Goal: Book appointment/travel/reservation

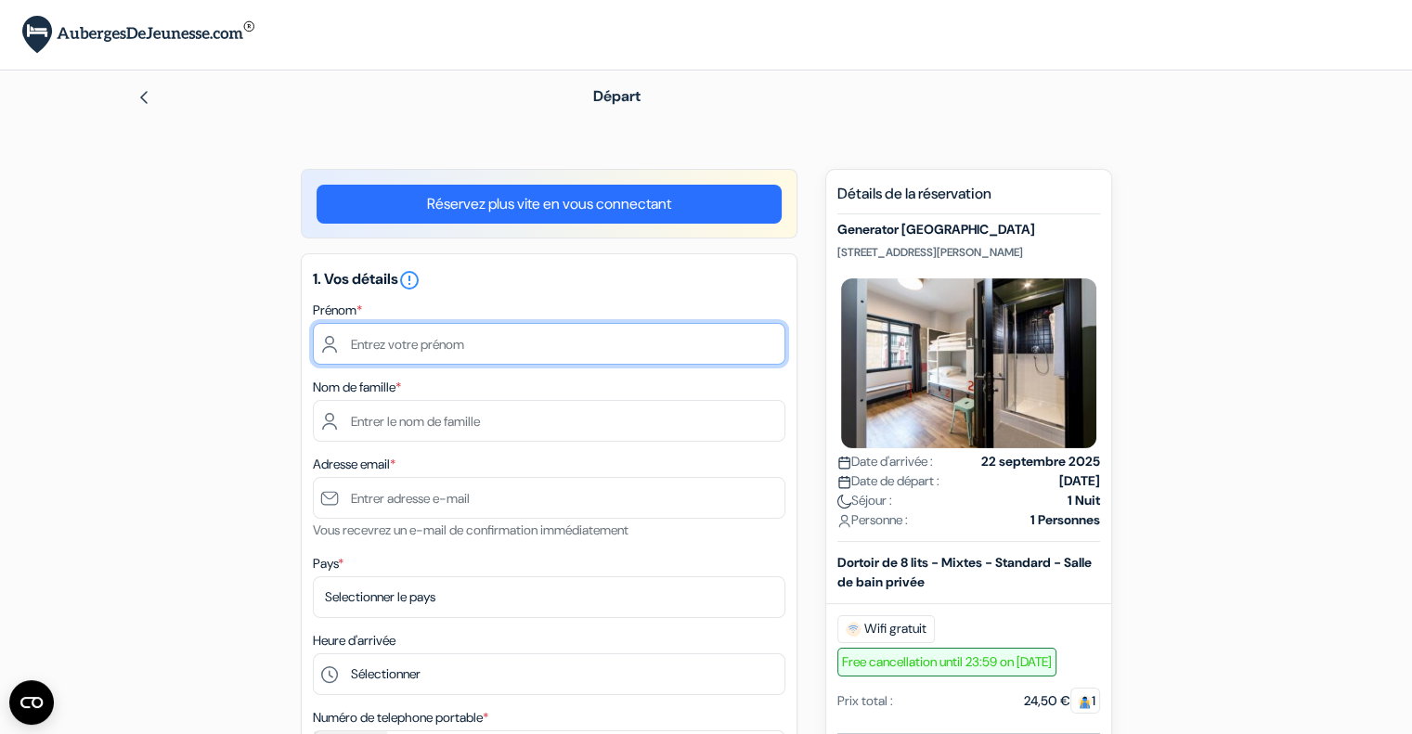
click at [434, 348] on input "text" at bounding box center [549, 344] width 472 height 42
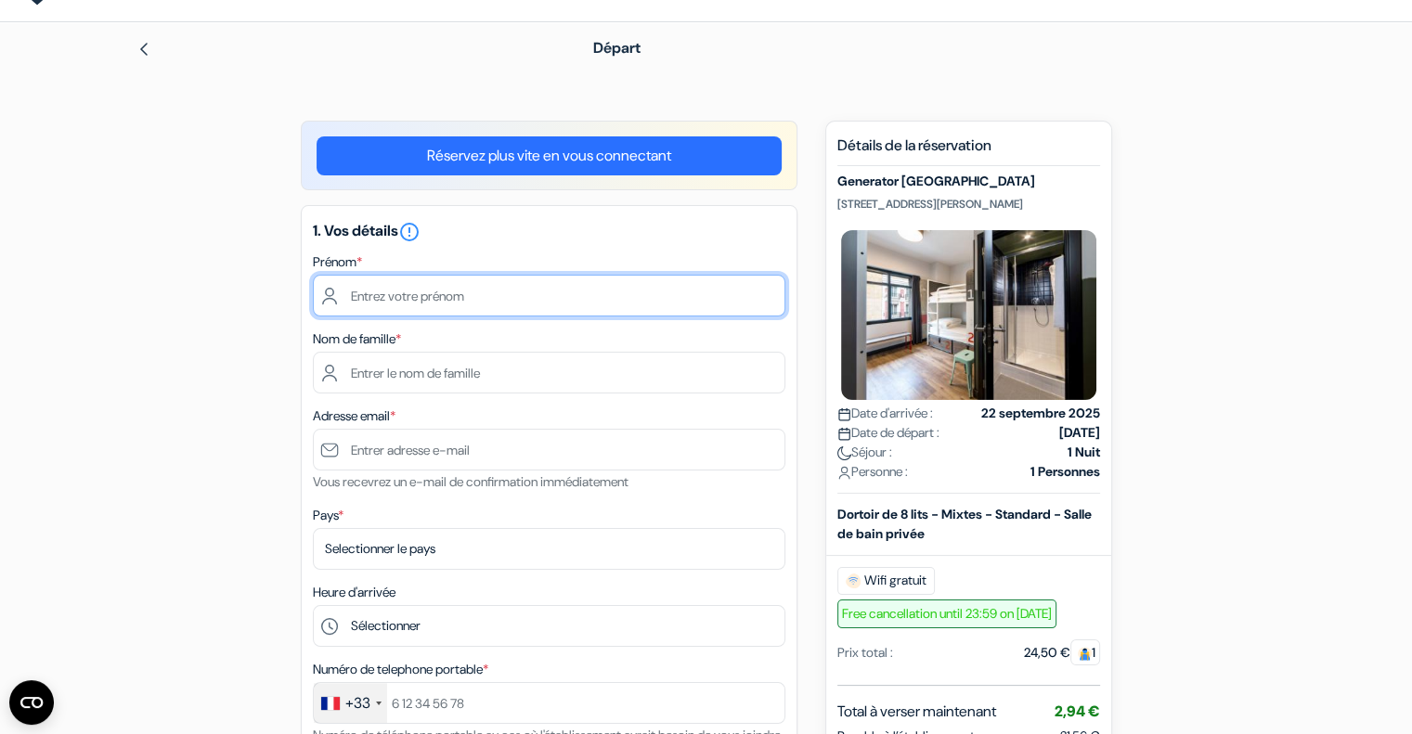
scroll to position [93, 0]
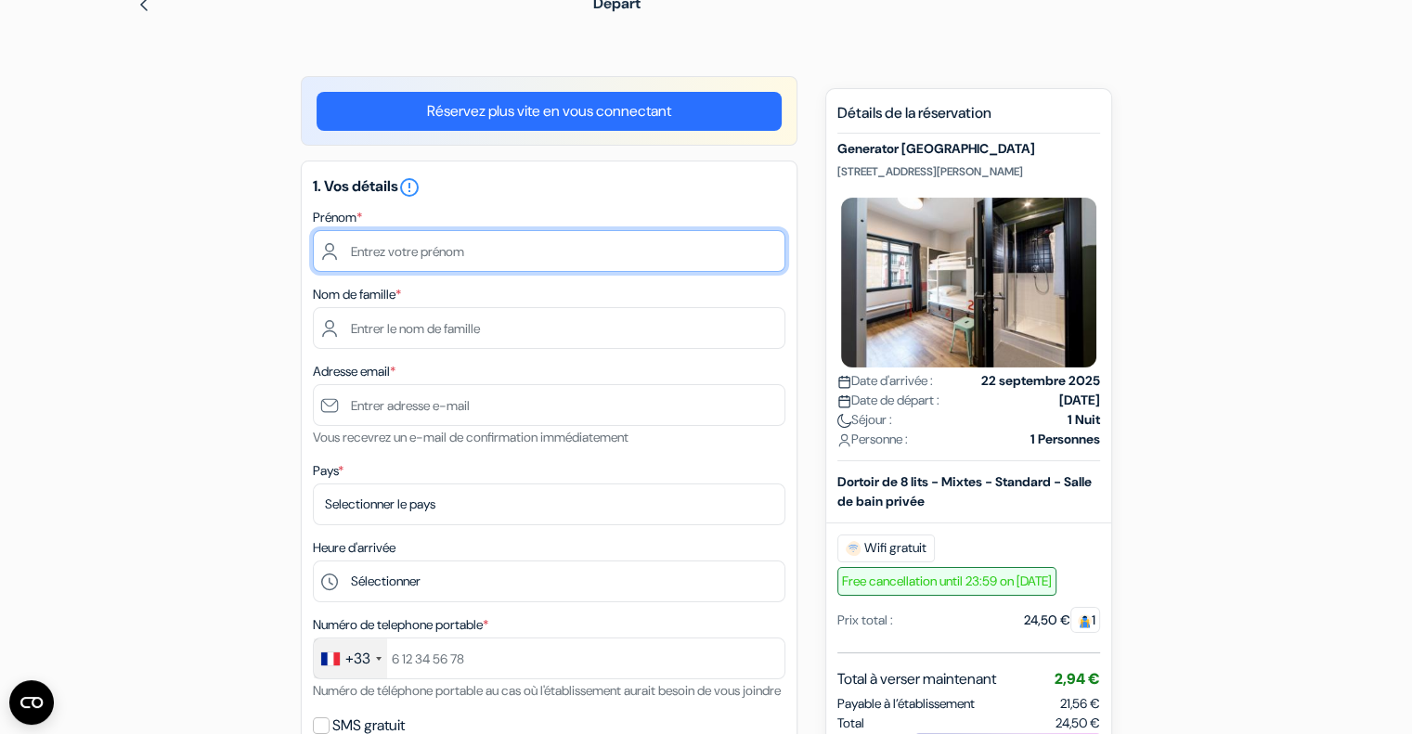
type input "a"
type input "Augustin"
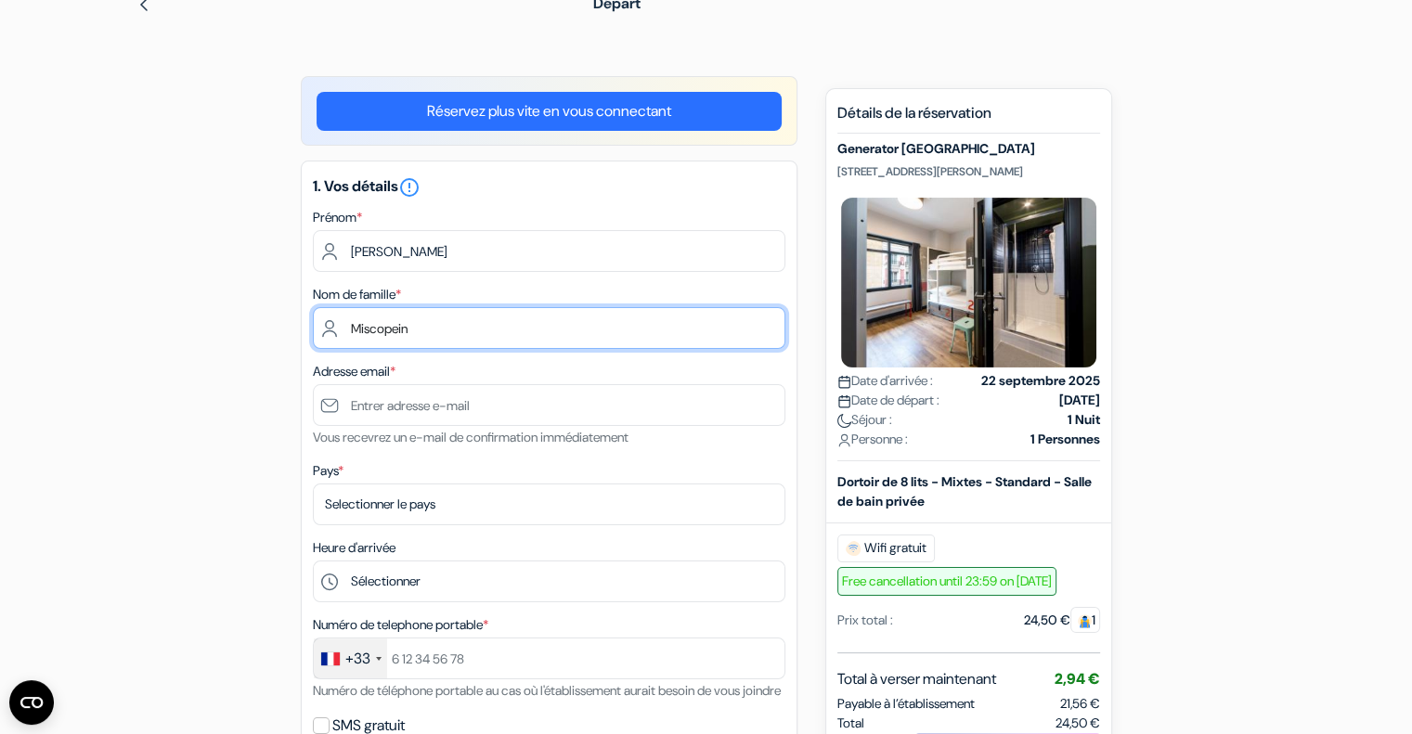
type input "Miscopein"
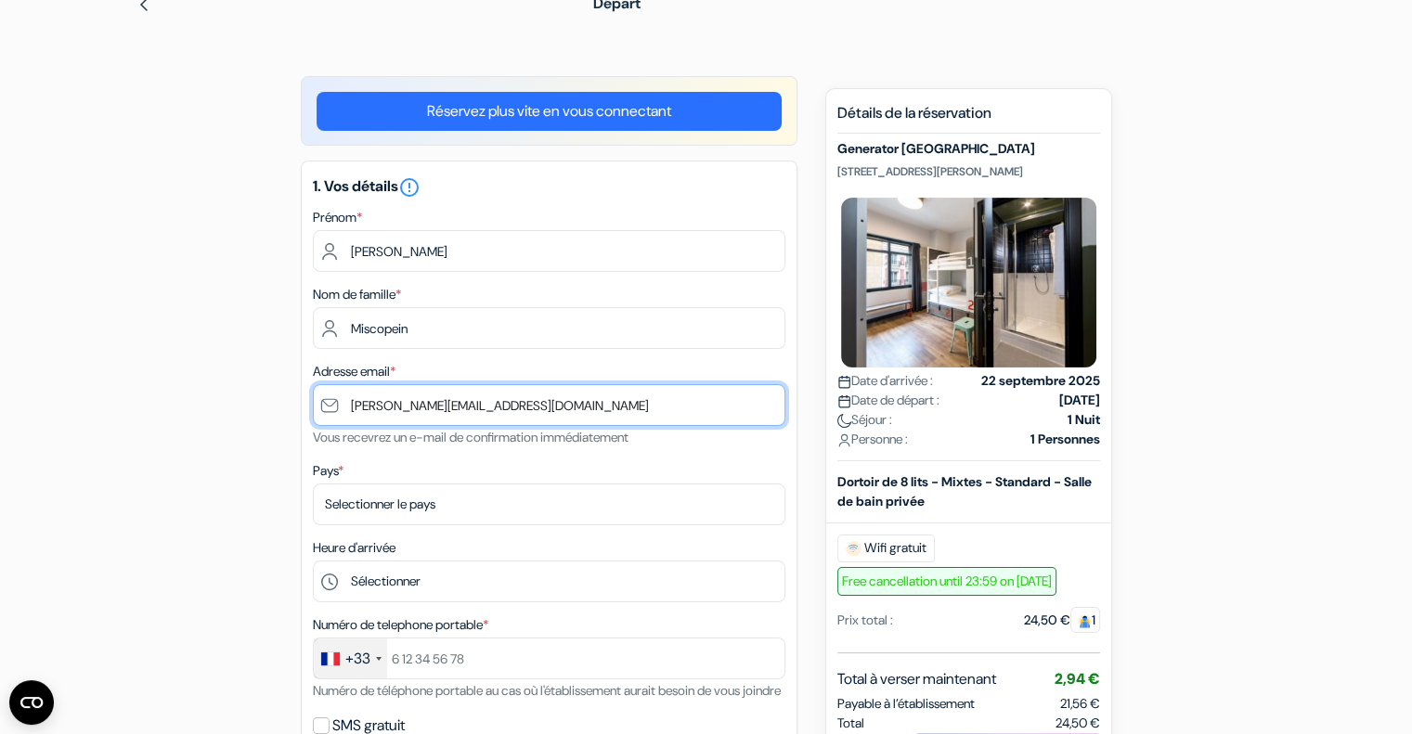
type input "[PERSON_NAME][EMAIL_ADDRESS][DOMAIN_NAME]"
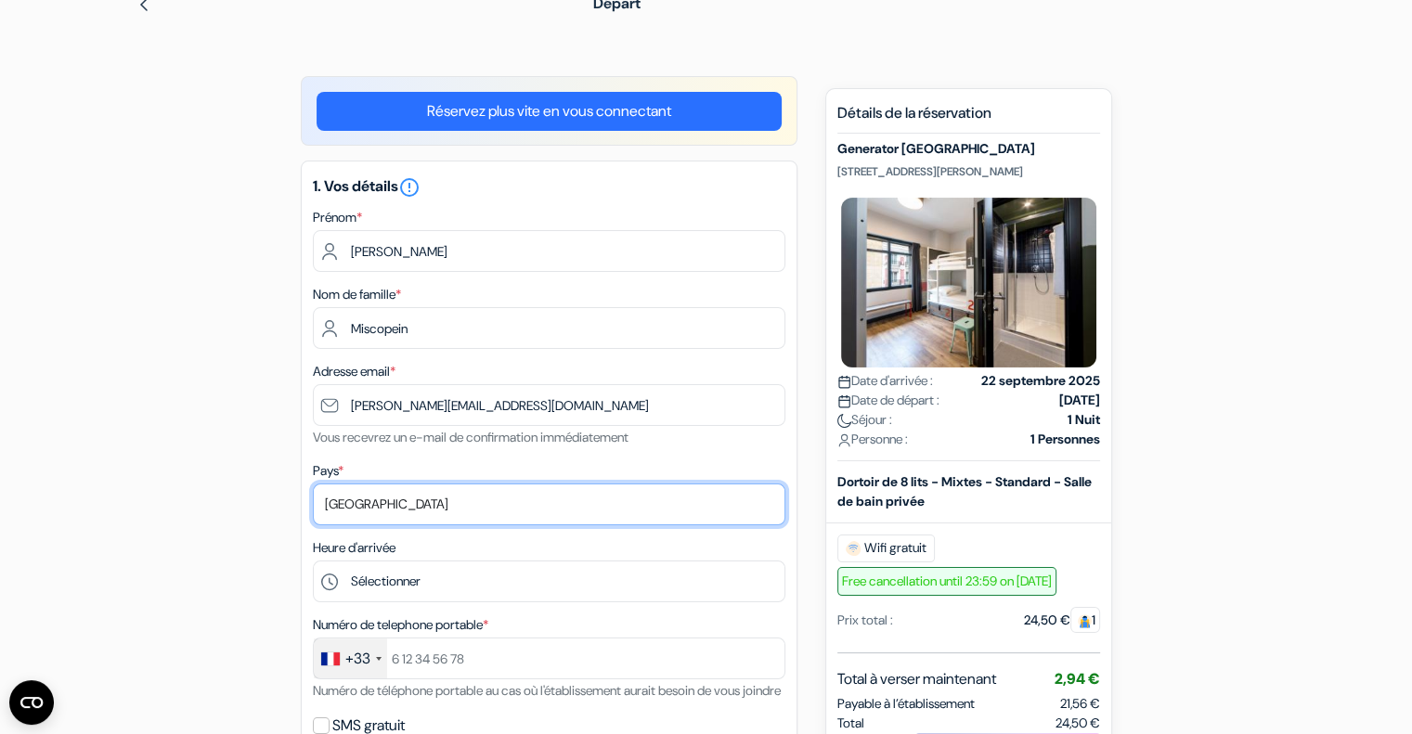
click at [698, 511] on select "Selectionner le pays Abkhazie Afghanistan Afrique Du sud Albanie Algérie Allema…" at bounding box center [549, 505] width 472 height 42
select select "67"
click at [313, 484] on select "Selectionner le pays Abkhazie Afghanistan Afrique Du sud Albanie Algérie Allema…" at bounding box center [549, 505] width 472 height 42
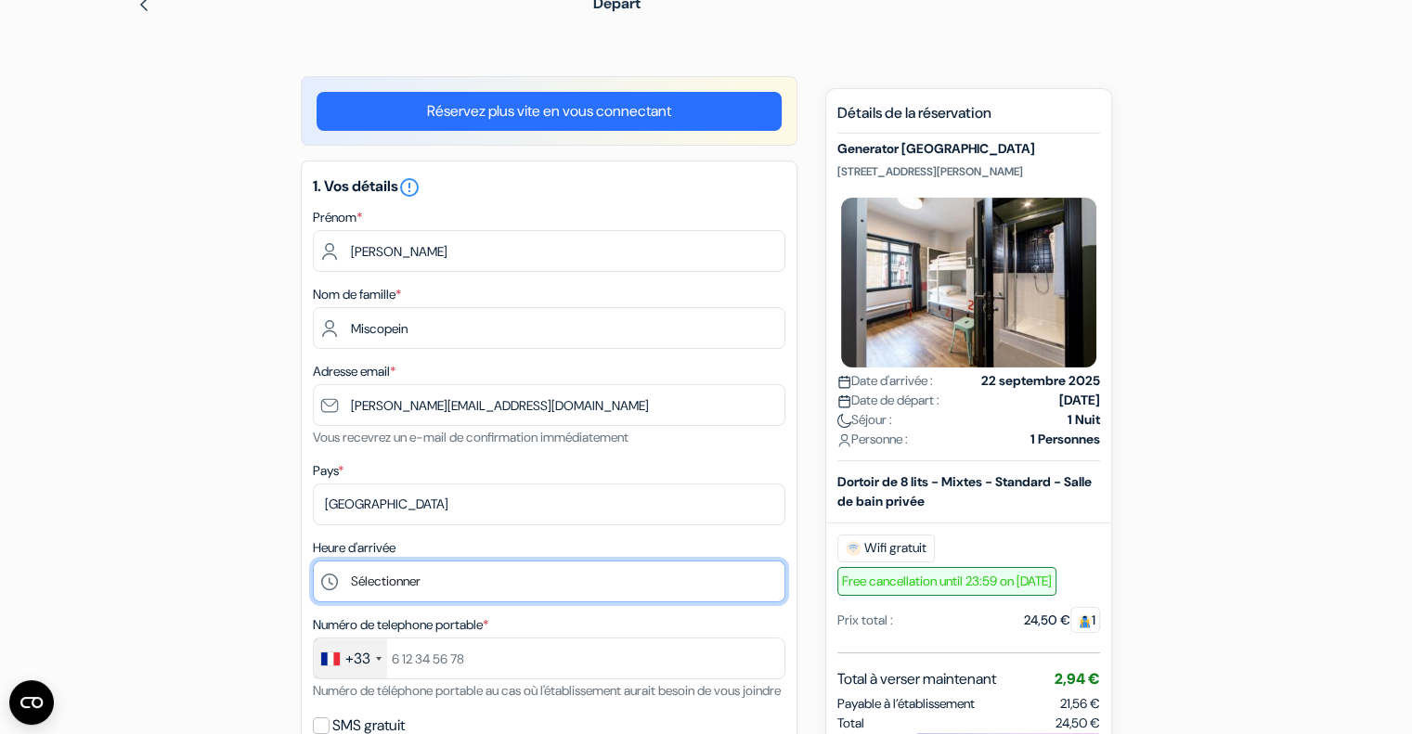
click at [419, 587] on select "Sélectionner 1:00 2:00 3:00 4:00 5:00 6:00 7:00 8:00 9:00 10:00 11:00 12:00 13:…" at bounding box center [549, 582] width 472 height 42
select select "19"
click at [313, 561] on select "Sélectionner 1:00 2:00 3:00 4:00 5:00 6:00 7:00 8:00 9:00 10:00 11:00 12:00 13:…" at bounding box center [549, 582] width 472 height 42
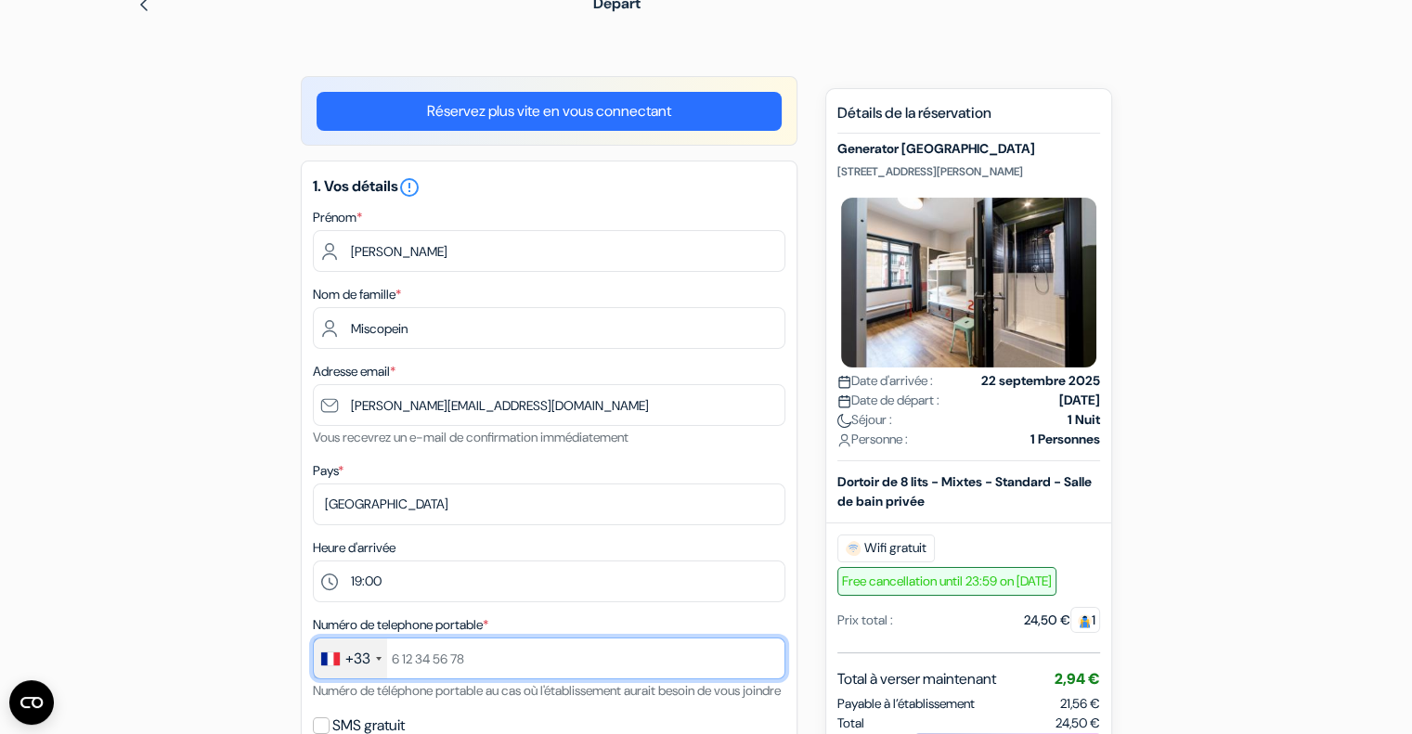
click at [439, 669] on input "text" at bounding box center [549, 659] width 472 height 42
type input "06"
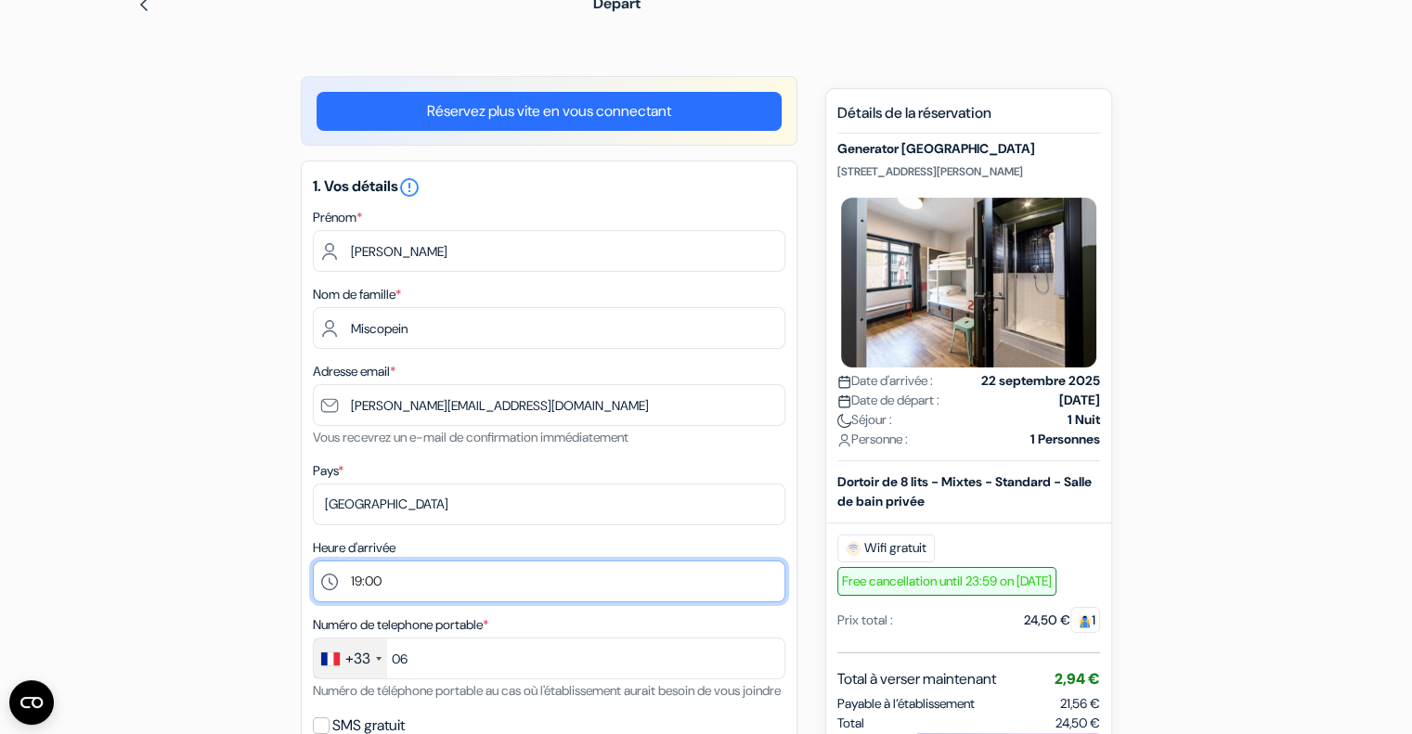
click at [431, 583] on select "Sélectionner 1:00 2:00 3:00 4:00 5:00 6:00 7:00 8:00 9:00 10:00 11:00 12:00 13:…" at bounding box center [549, 582] width 472 height 42
select select "18"
click at [313, 561] on select "Sélectionner 1:00 2:00 3:00 4:00 5:00 6:00 7:00 8:00 9:00 10:00 11:00 12:00 13:…" at bounding box center [549, 582] width 472 height 42
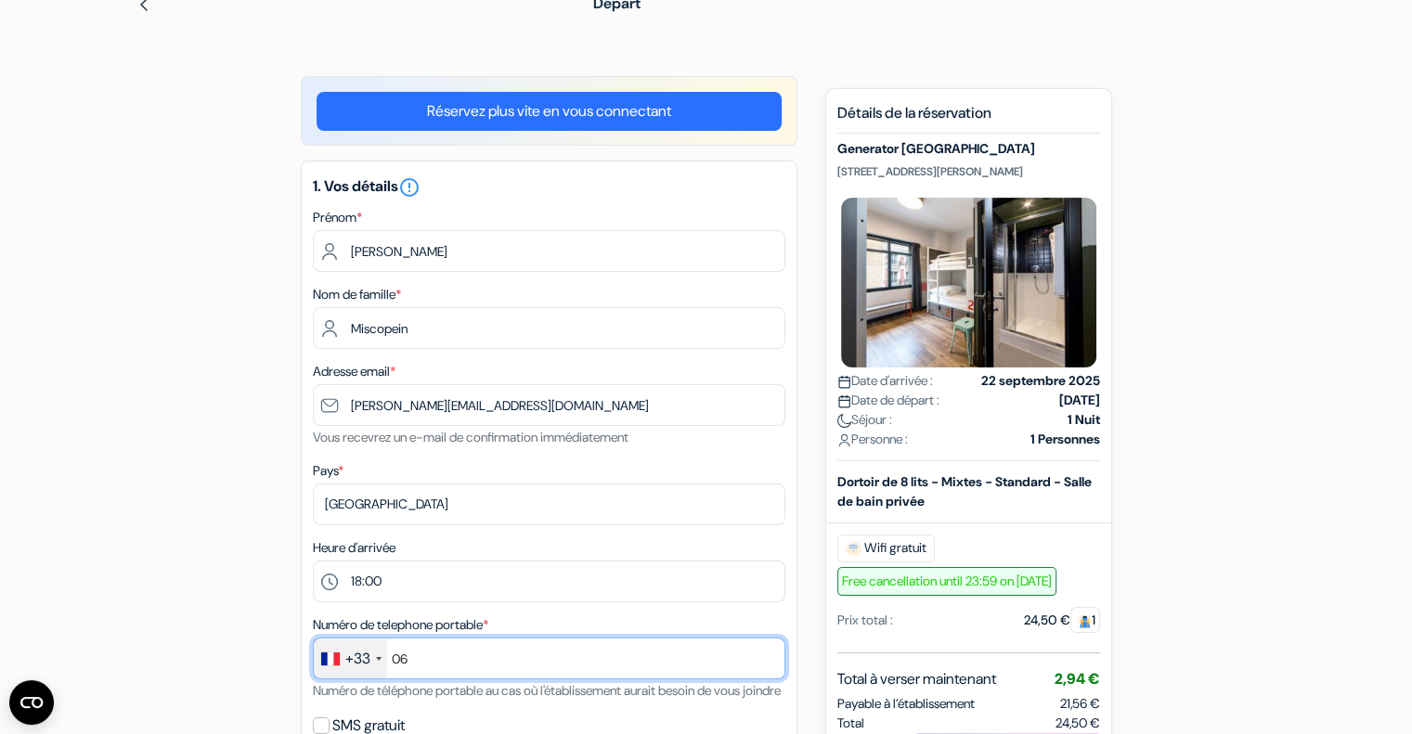
click at [448, 668] on input "06" at bounding box center [549, 659] width 472 height 42
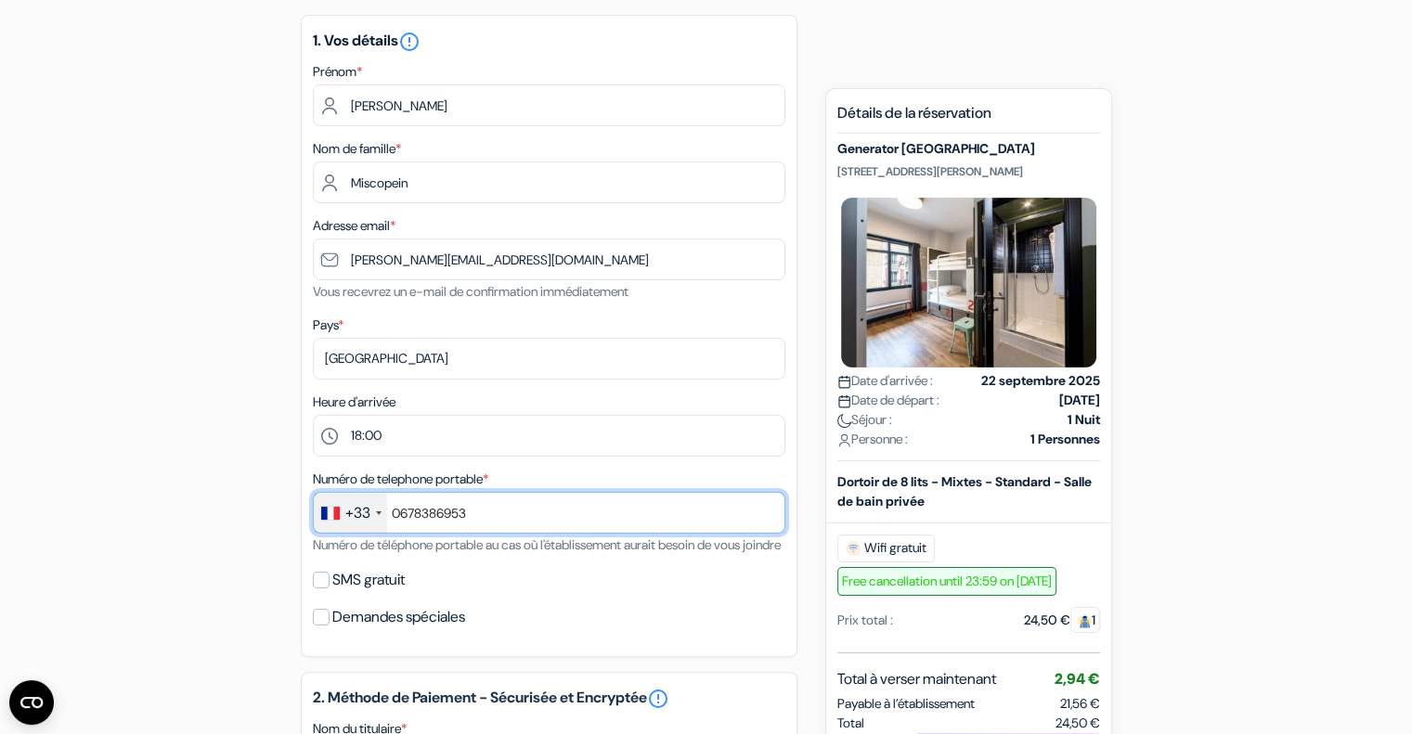
scroll to position [278, 0]
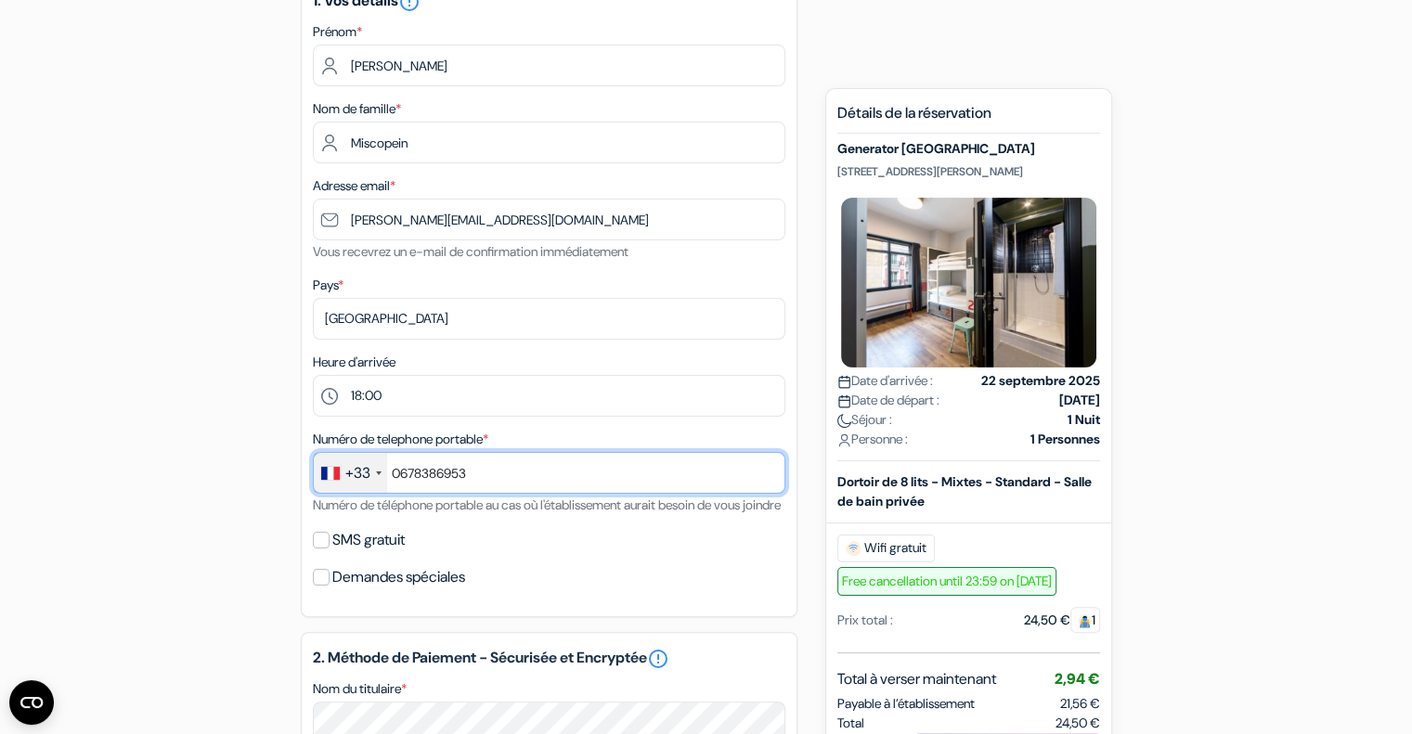
type input "0678386953"
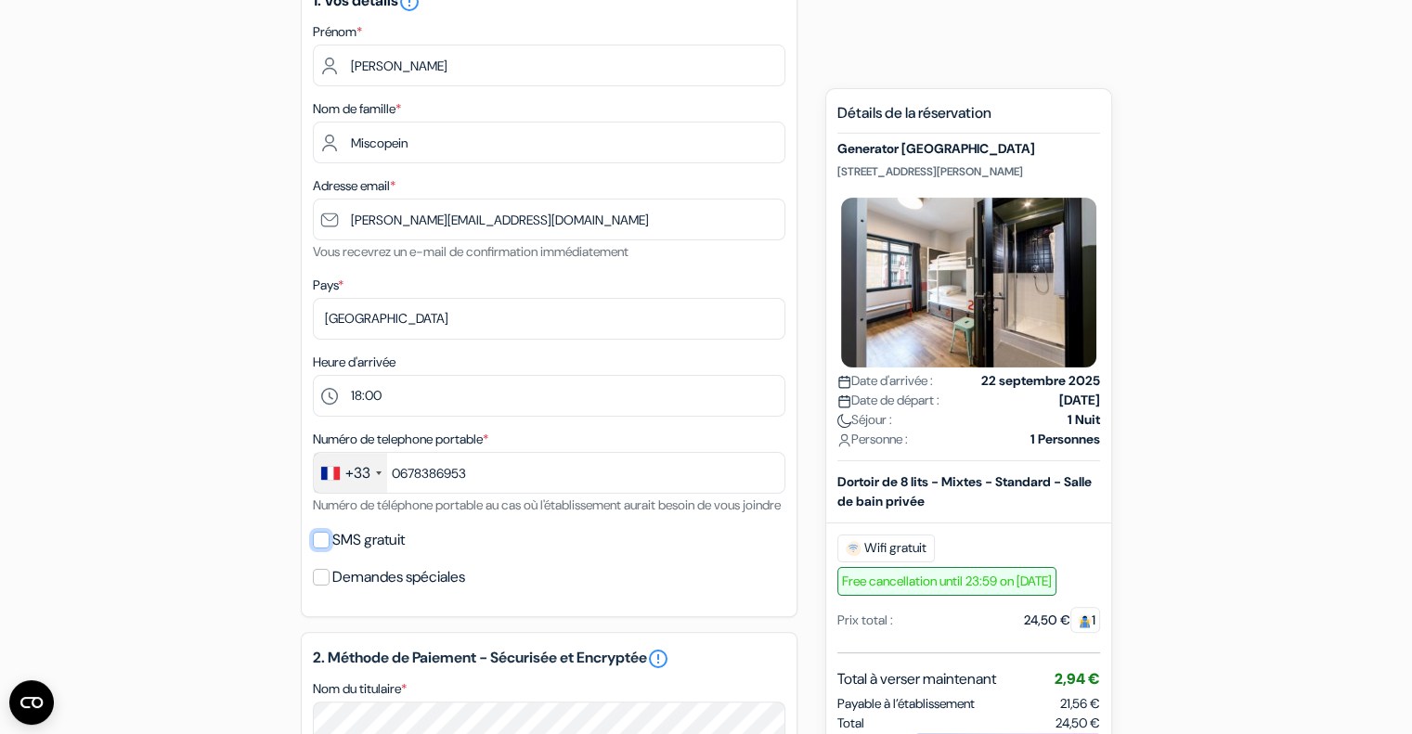
click at [317, 548] on input "SMS gratuit" at bounding box center [321, 540] width 17 height 17
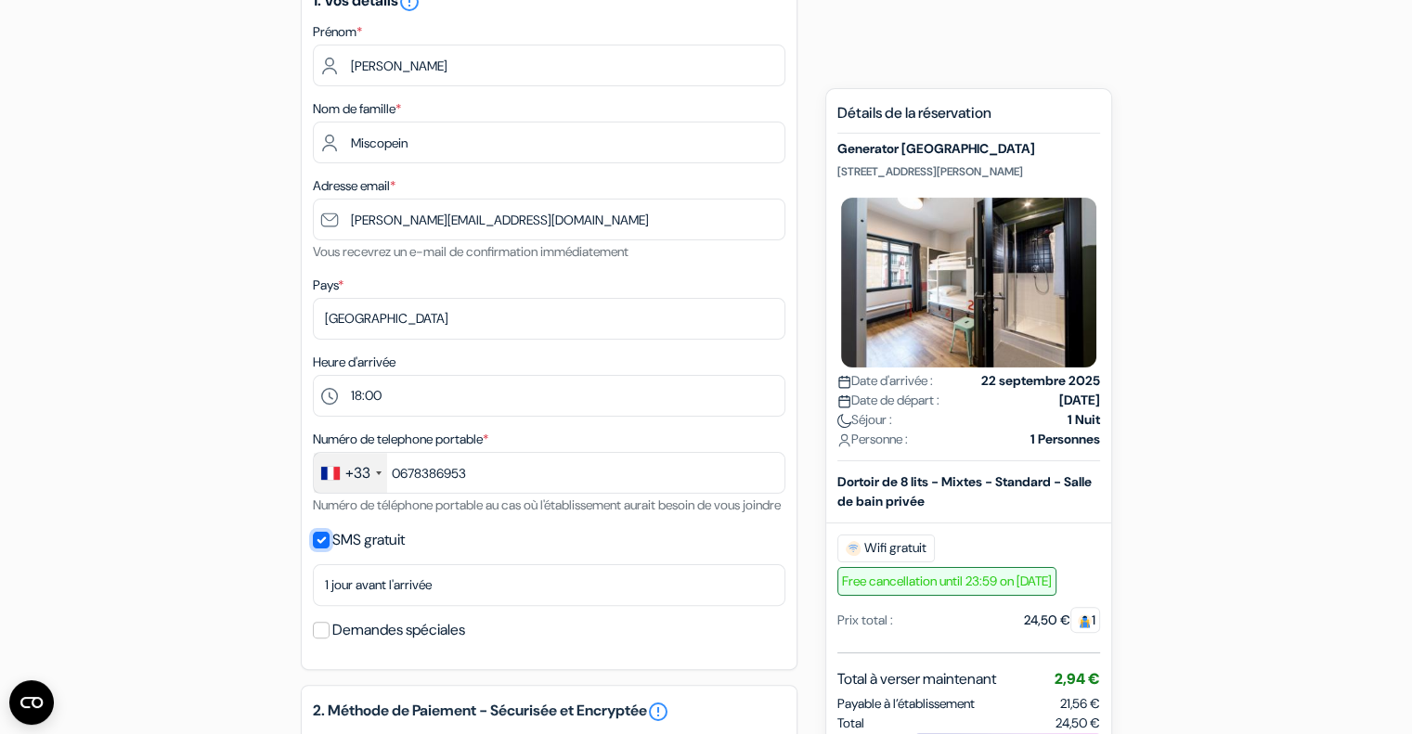
click at [318, 548] on input "SMS gratuit" at bounding box center [321, 540] width 17 height 17
checkbox input "false"
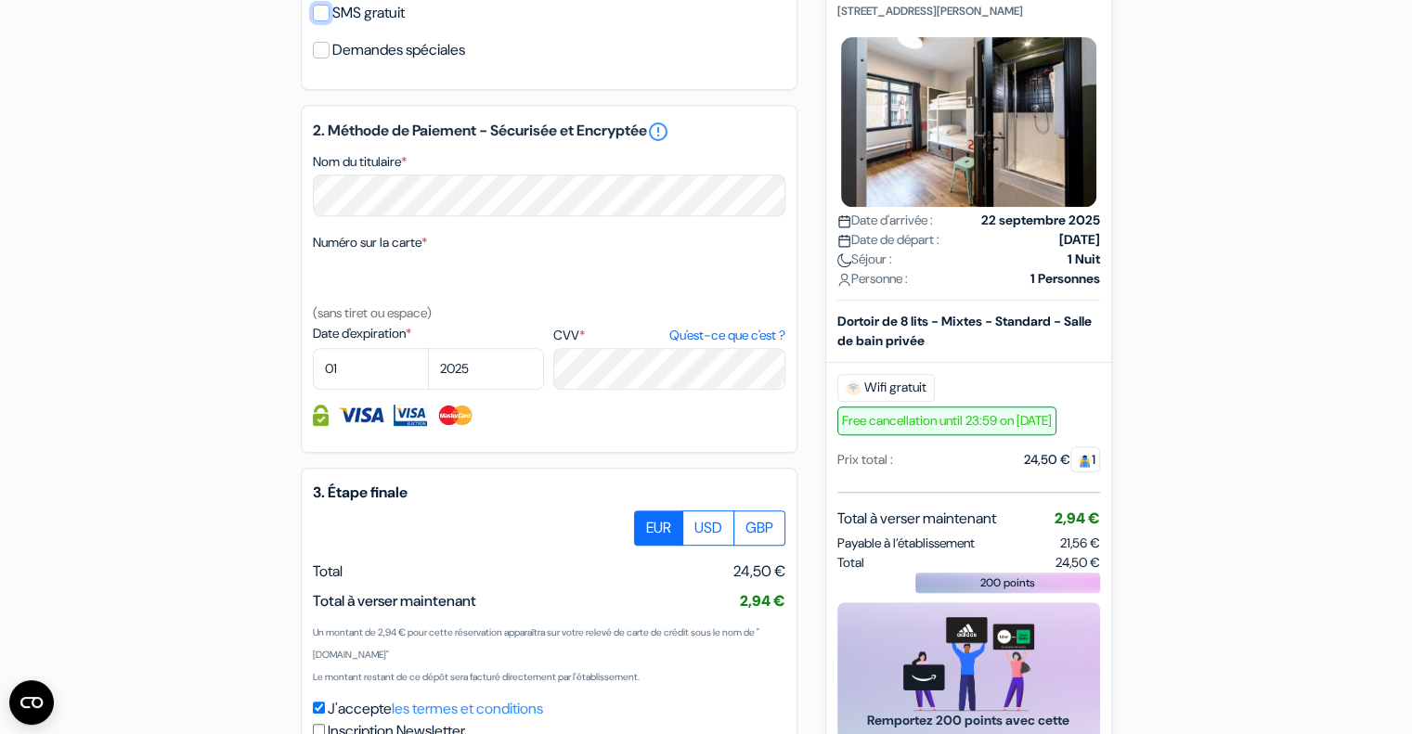
scroll to position [835, 0]
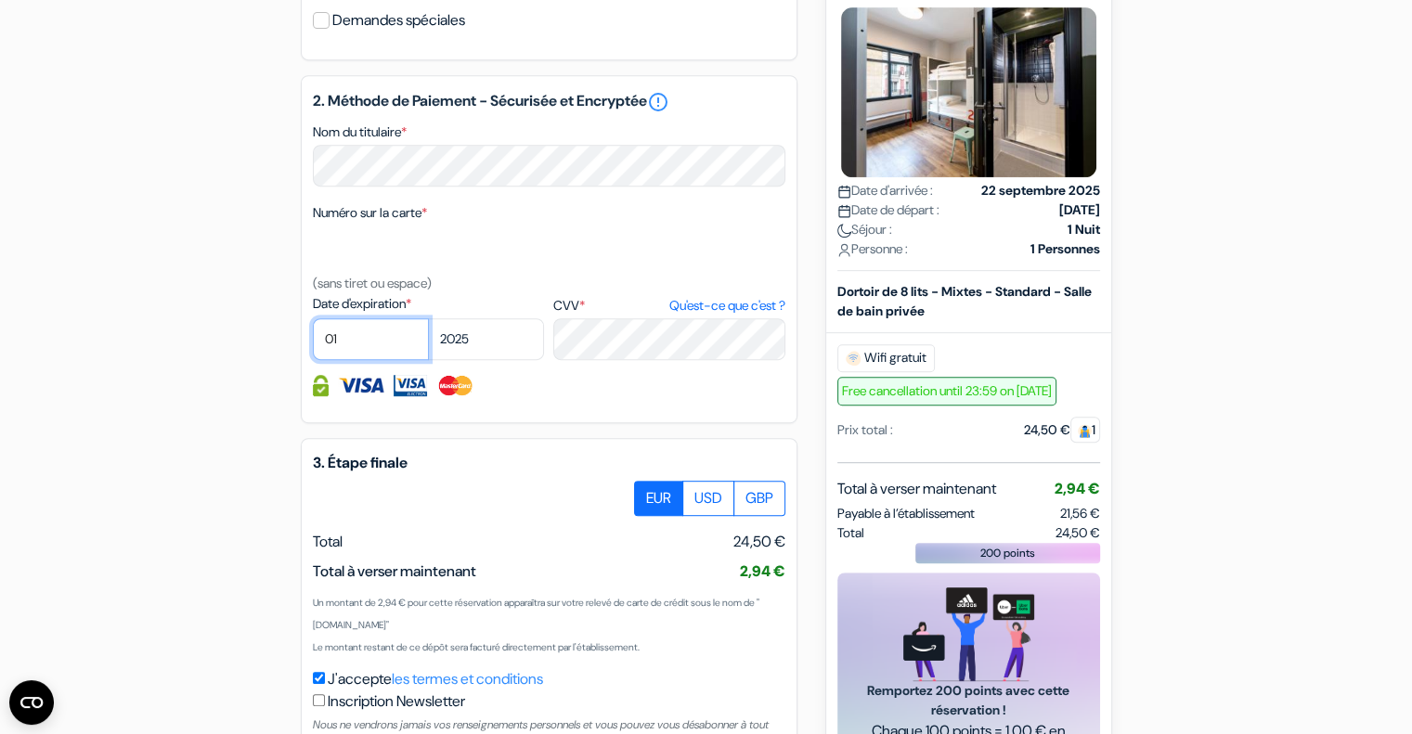
click at [353, 356] on select "01 02 03 04 05 06 07 08 09 10 11 12" at bounding box center [371, 339] width 116 height 42
select select "03"
click at [313, 342] on select "01 02 03 04 05 06 07 08 09 10 11 12" at bounding box center [371, 339] width 116 height 42
drag, startPoint x: 484, startPoint y: 357, endPoint x: 486, endPoint y: 389, distance: 31.6
click at [484, 357] on select "2025 2026 2027 2028 2029 2030 2031 2032 2033 2034 2035 2036 2037 2038 2039 2040…" at bounding box center [486, 339] width 116 height 42
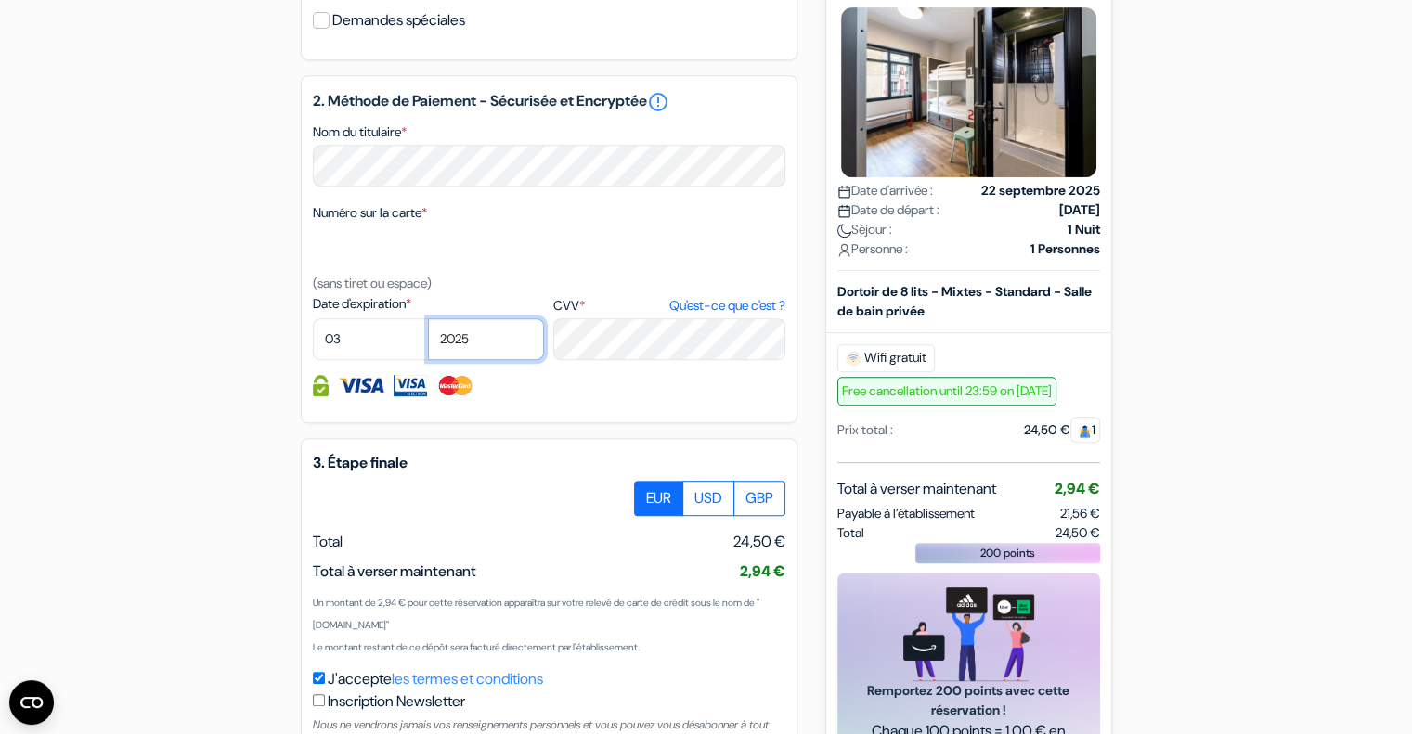
select select "2027"
click at [428, 342] on select "2025 2026 2027 2028 2029 2030 2031 2032 2033 2034 2035 2036 2037 2038 2039 2040…" at bounding box center [486, 339] width 116 height 42
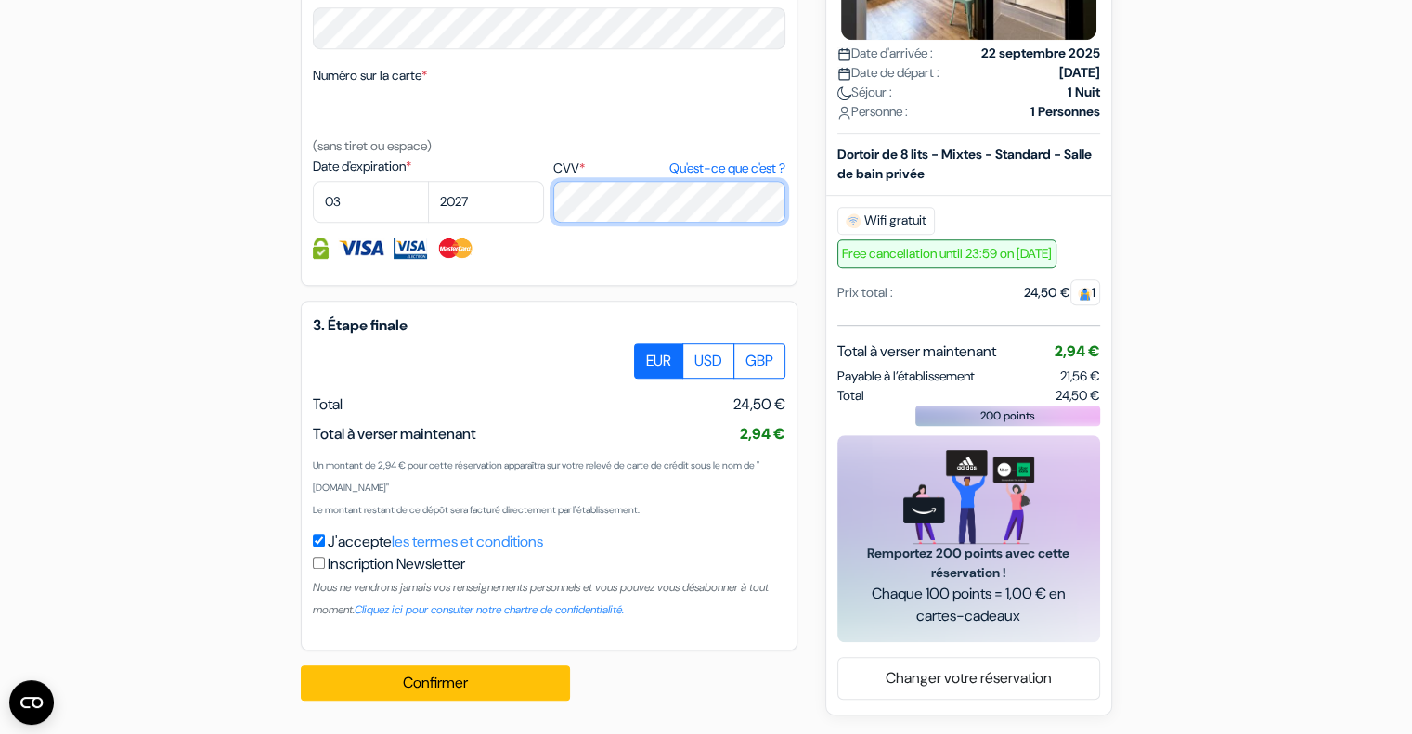
scroll to position [996, 0]
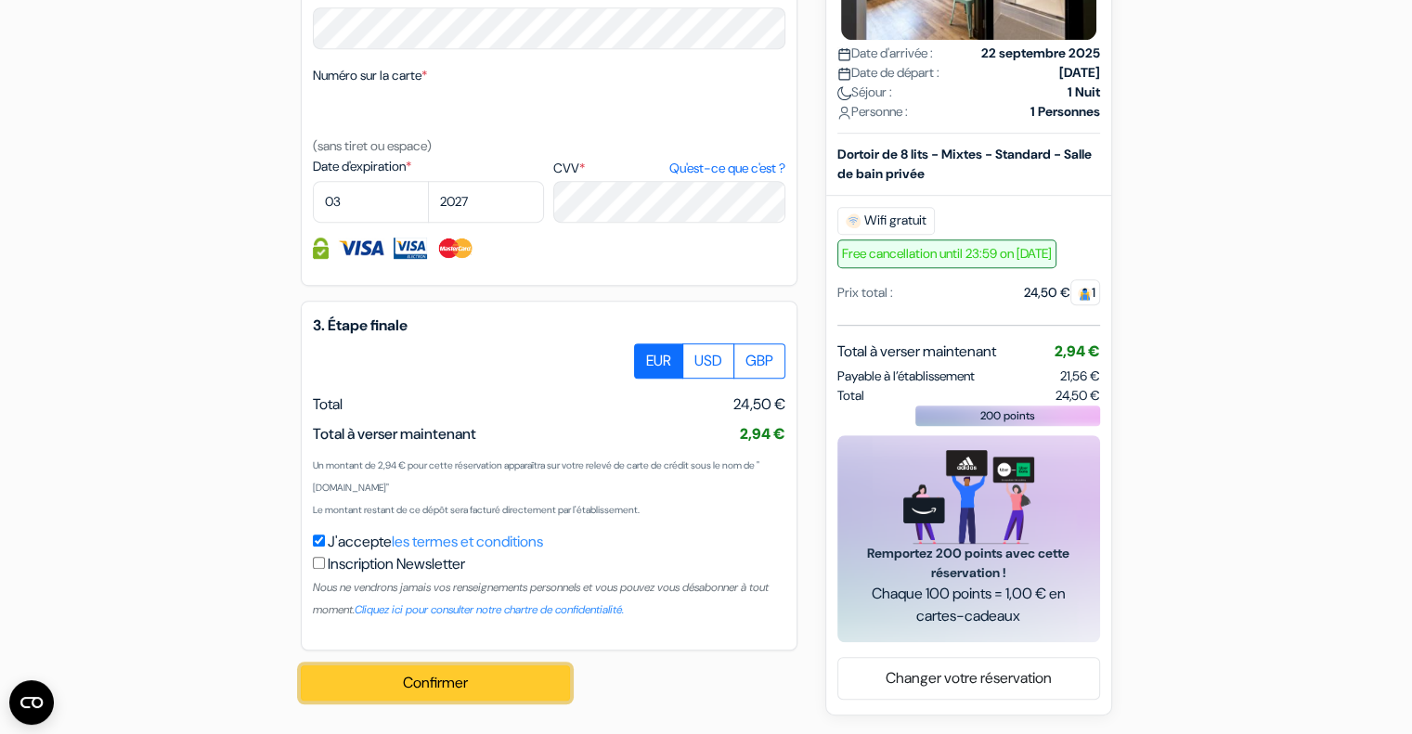
click at [457, 689] on button "Confirmer Loading..." at bounding box center [435, 682] width 269 height 35
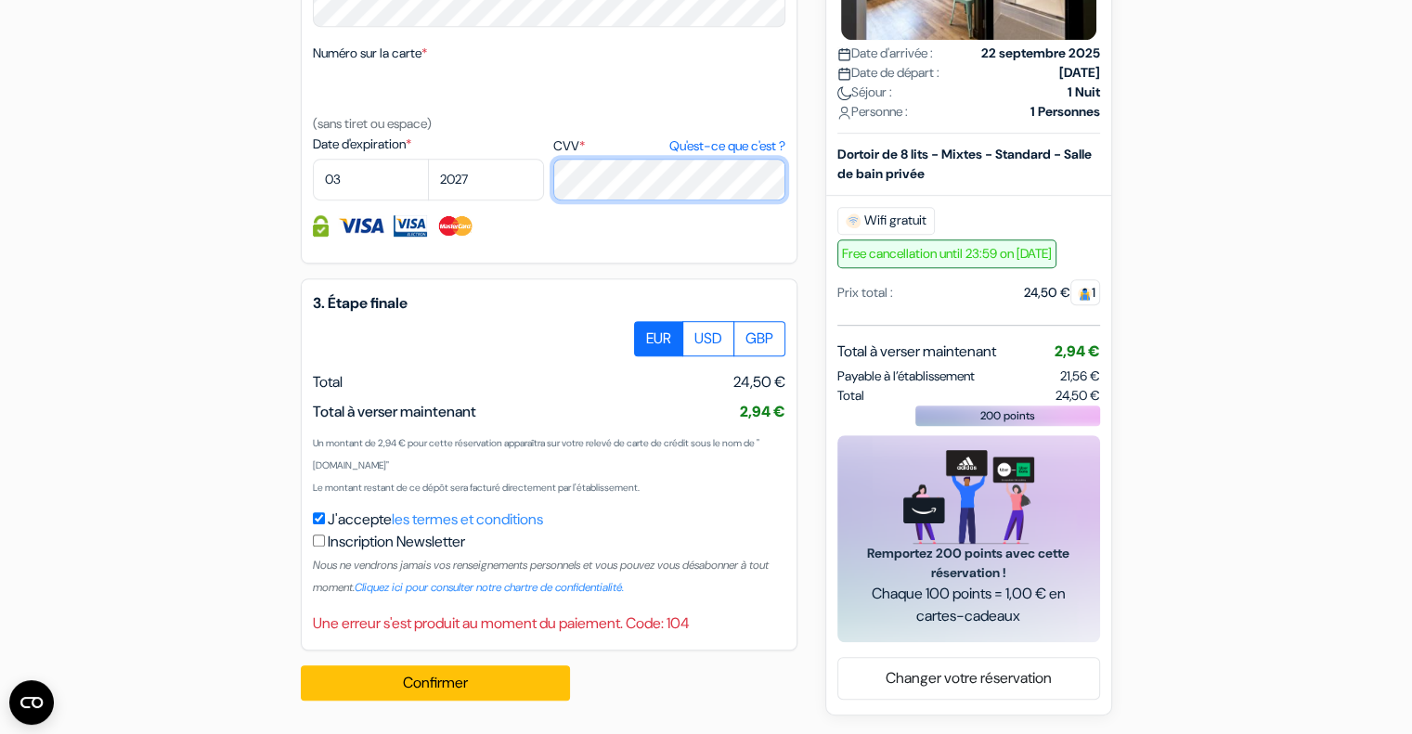
click at [535, 200] on div "Date d'expiration * 01 02 03 04 05 06 07 08 09 10 11 12 2025 2026 2027 2028 *" at bounding box center [549, 168] width 472 height 66
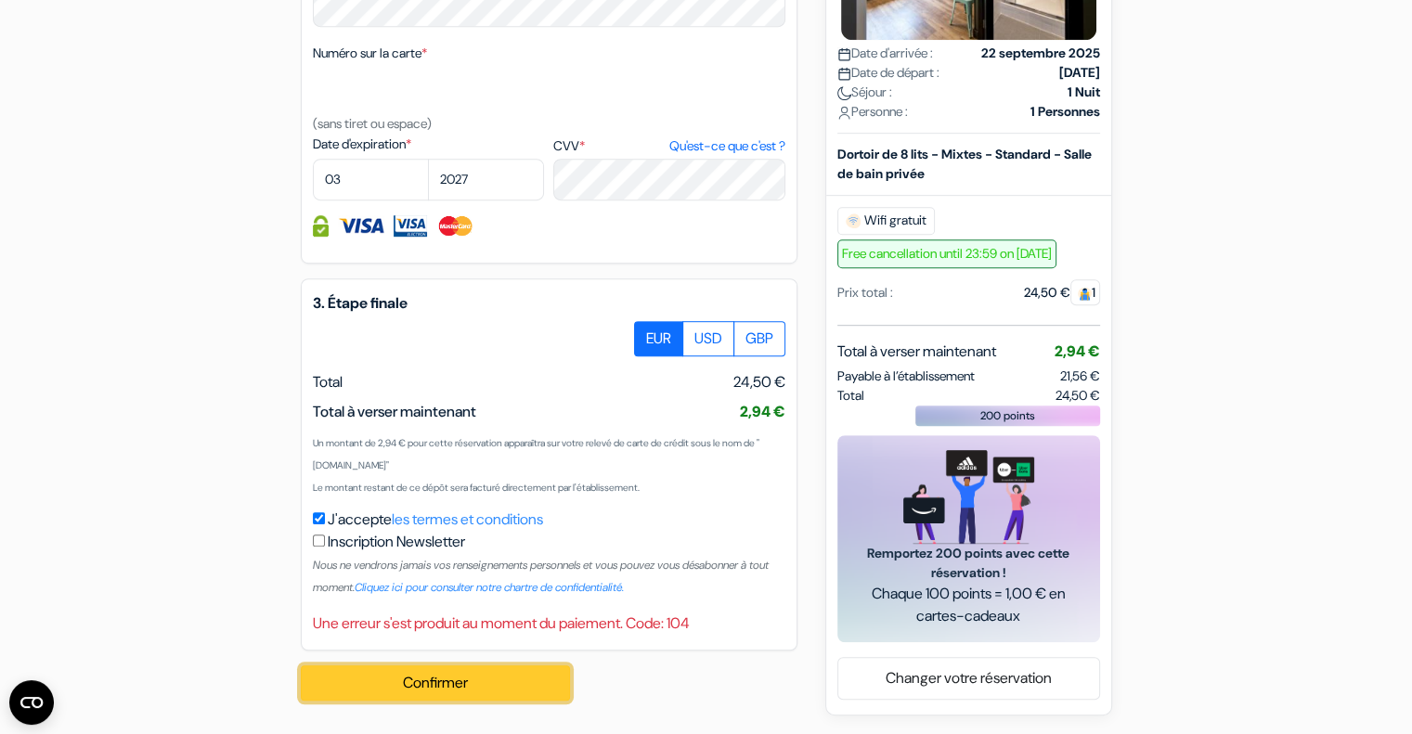
click at [453, 701] on button "Confirmer Loading..." at bounding box center [435, 682] width 269 height 35
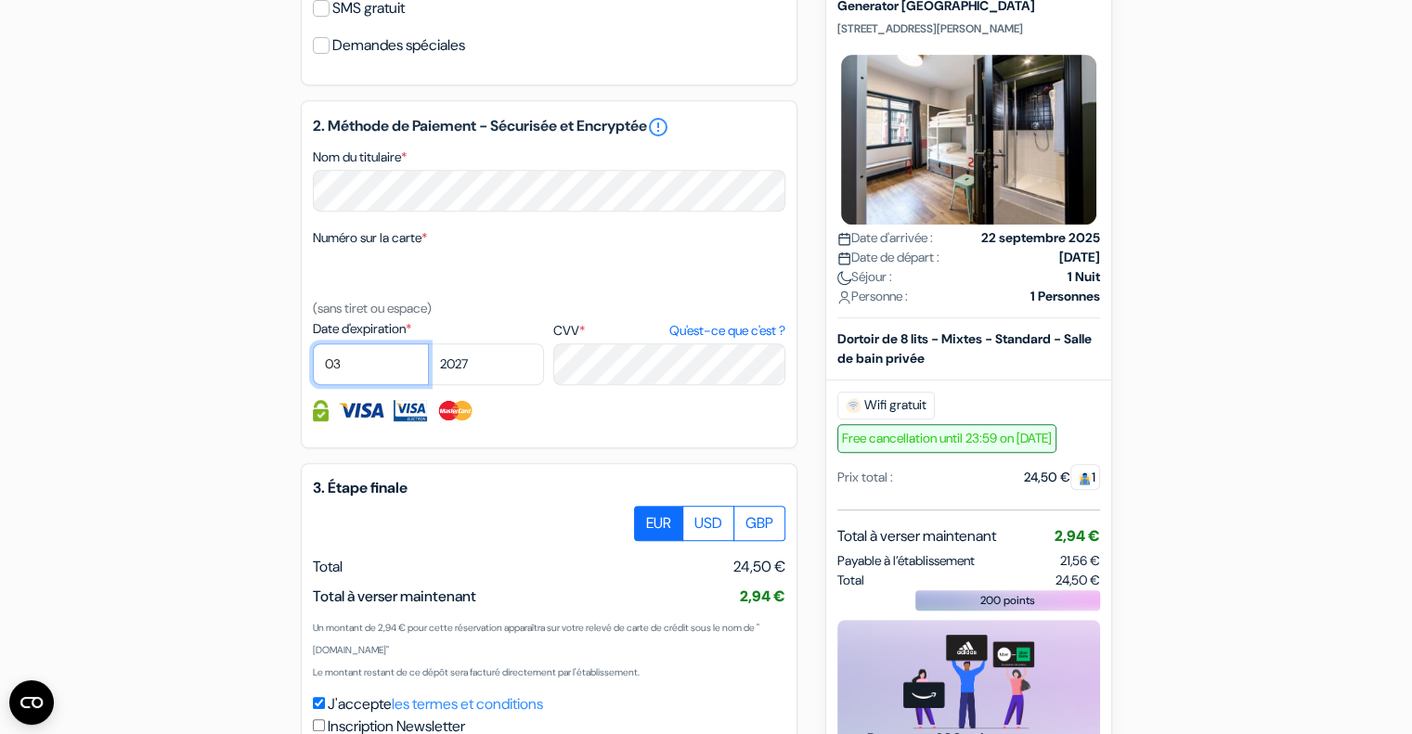
drag, startPoint x: 368, startPoint y: 389, endPoint x: 348, endPoint y: 394, distance: 21.2
click at [348, 385] on select "01 02 03 04 05 06 07 08 09 10 11 12" at bounding box center [371, 364] width 116 height 42
select select "09"
click at [313, 367] on select "01 02 03 04 05 06 07 08 09 10 11 12" at bounding box center [371, 364] width 116 height 42
click at [492, 385] on div "Date d'expiration * 01 02 03 04 05 06 07 08 09 10 11 12 2025 2026 2027 2028 *" at bounding box center [549, 352] width 472 height 66
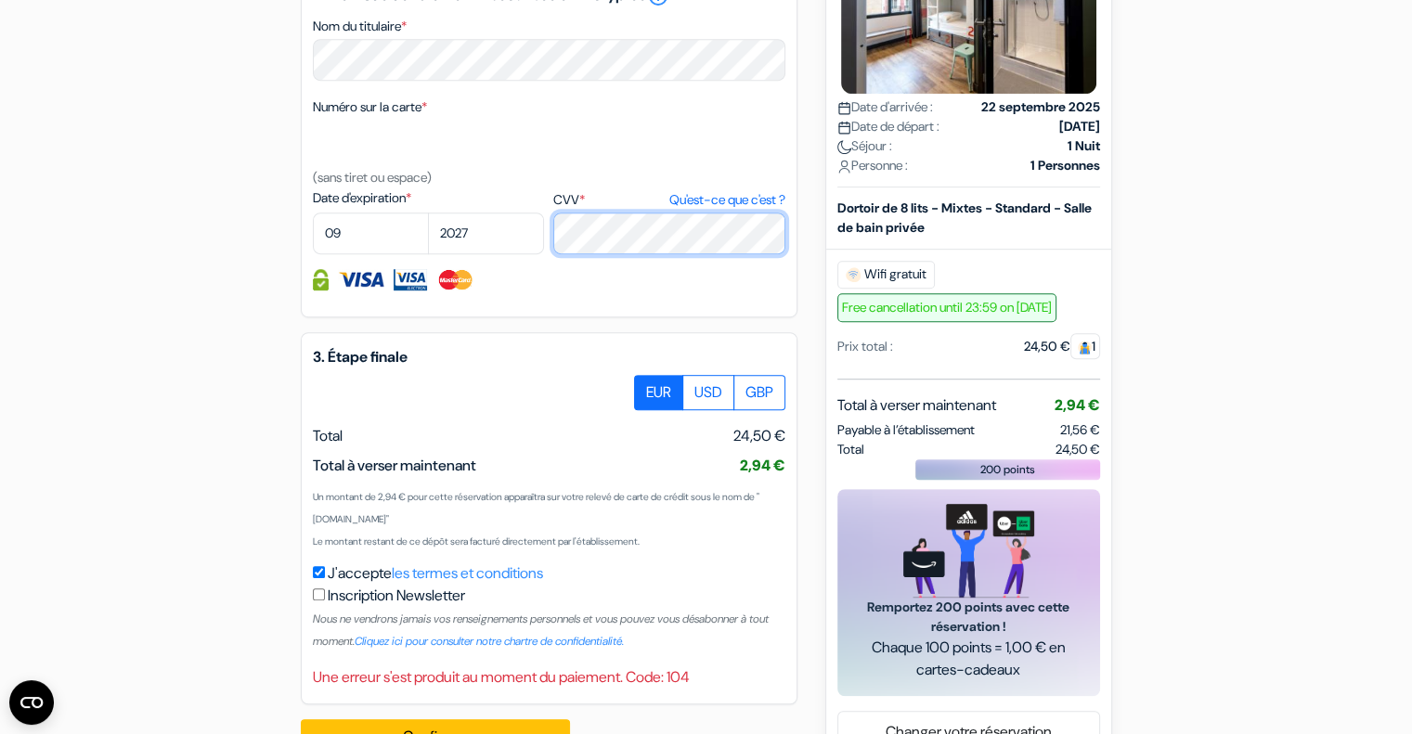
scroll to position [1018, 0]
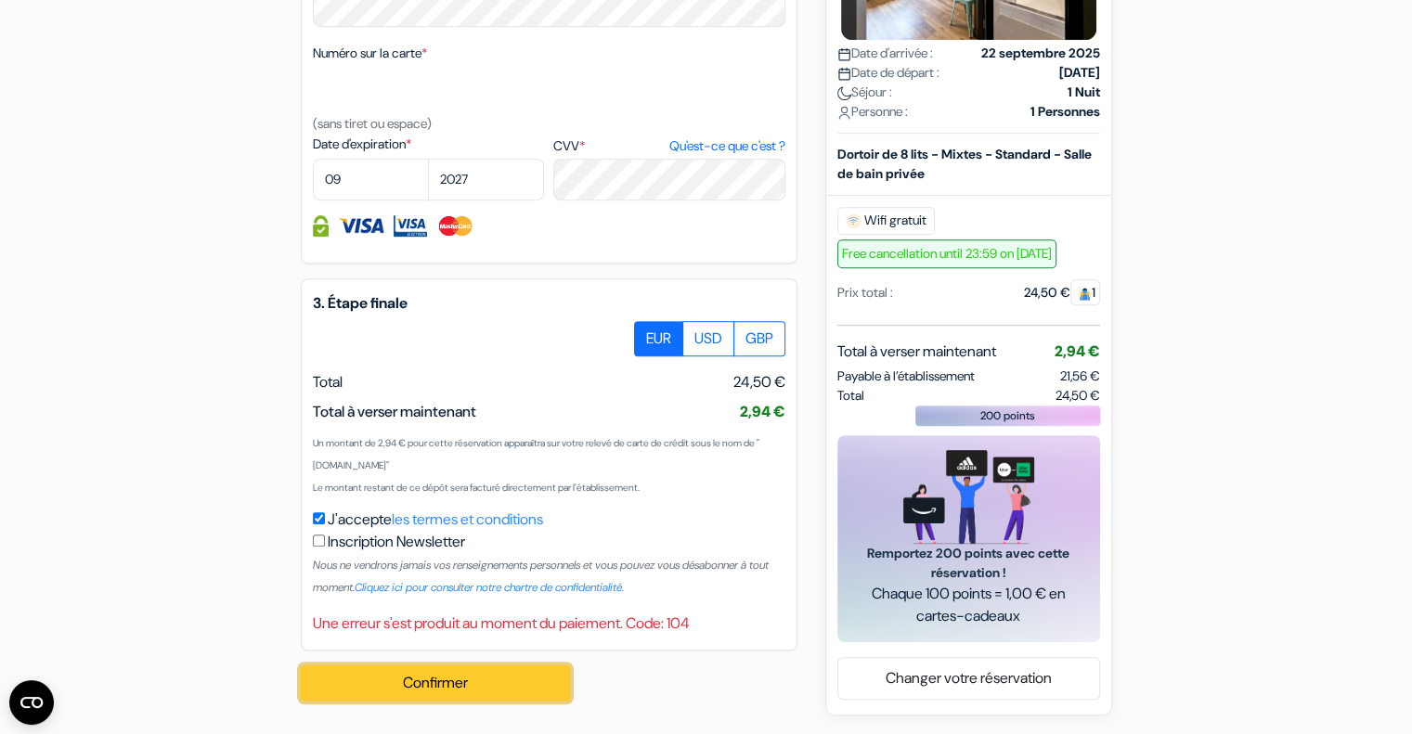
click at [487, 703] on div "Confirmer Loading... Traitement de la demande..." at bounding box center [446, 683] width 290 height 65
click at [481, 690] on button "Confirmer Loading..." at bounding box center [435, 682] width 269 height 35
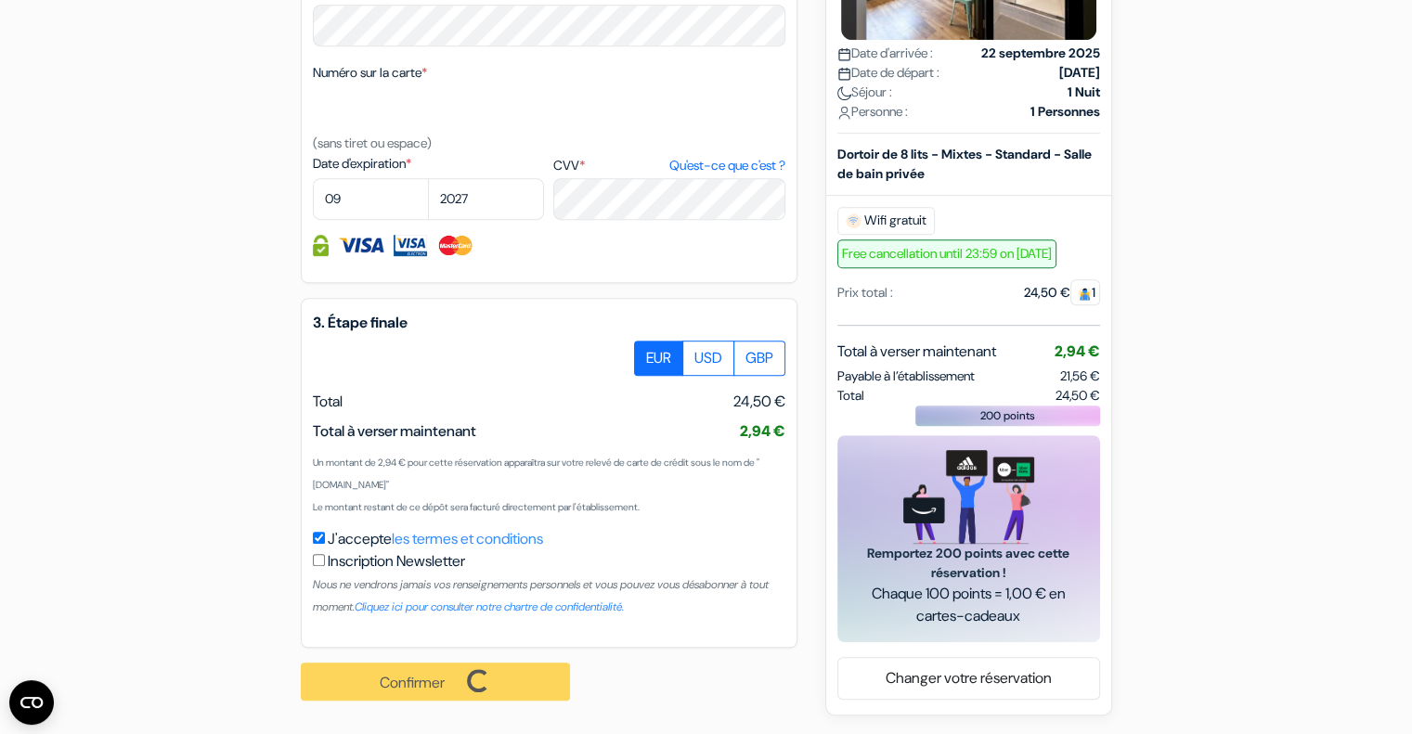
scroll to position [999, 0]
